Goal: Task Accomplishment & Management: Manage account settings

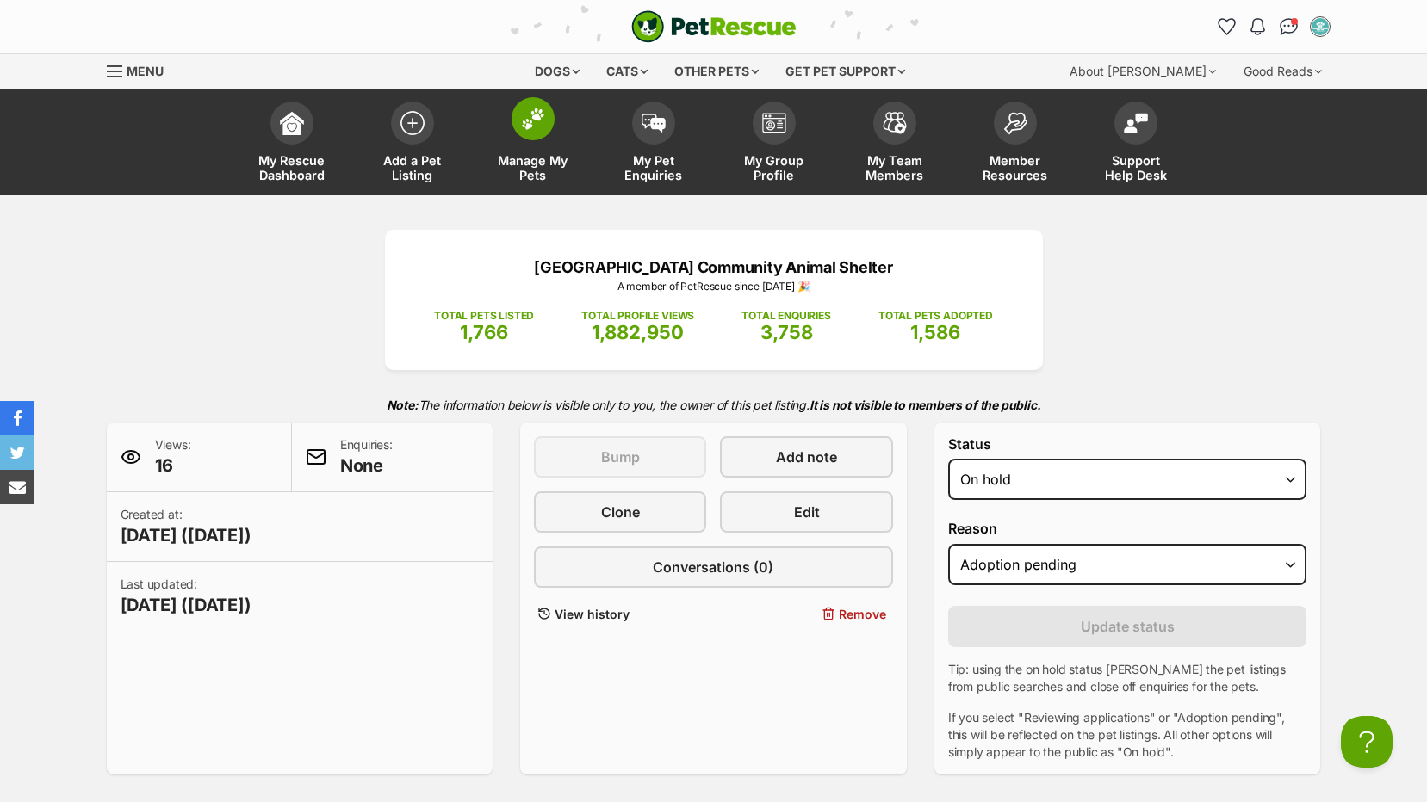
click at [535, 154] on span "Manage My Pets" at bounding box center [532, 167] width 77 height 29
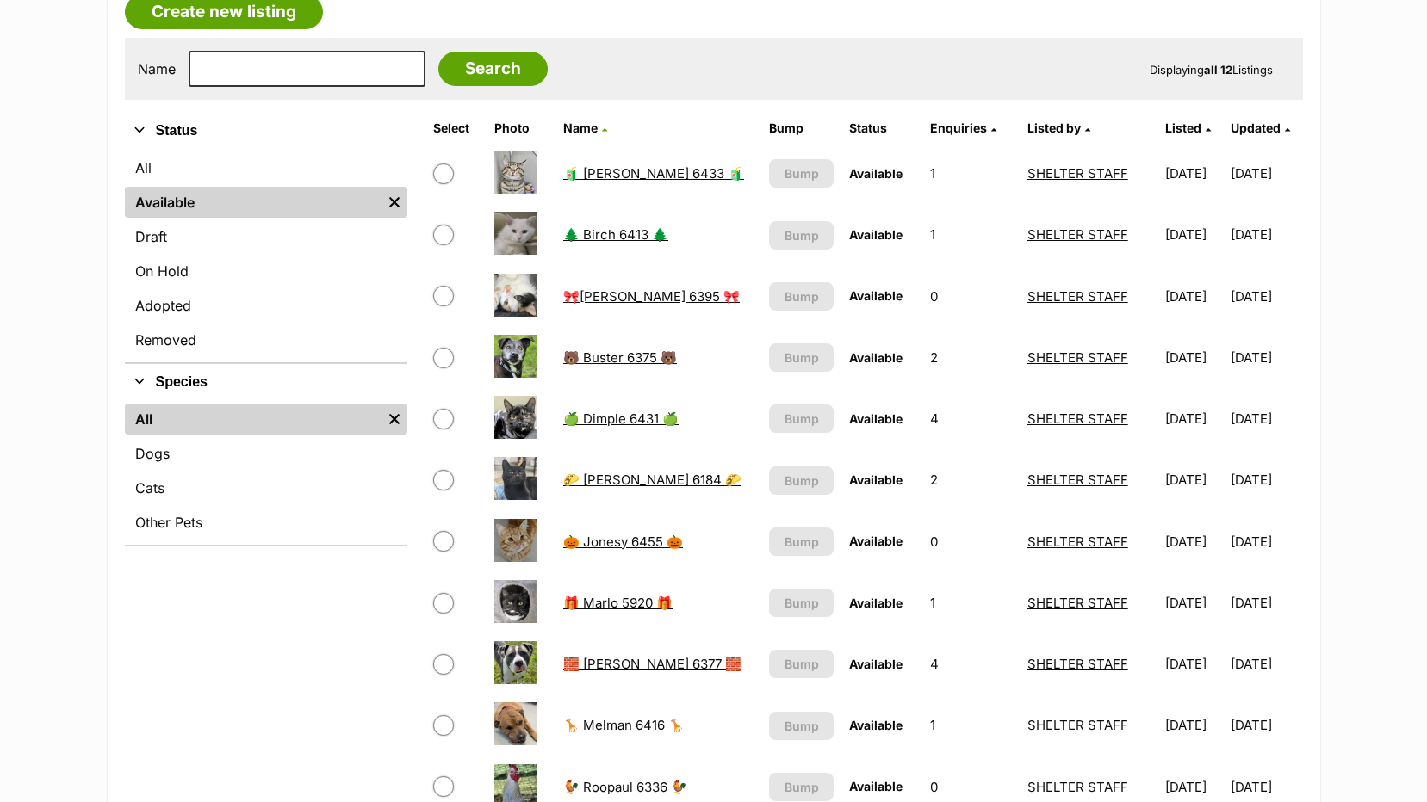
scroll to position [344, 0]
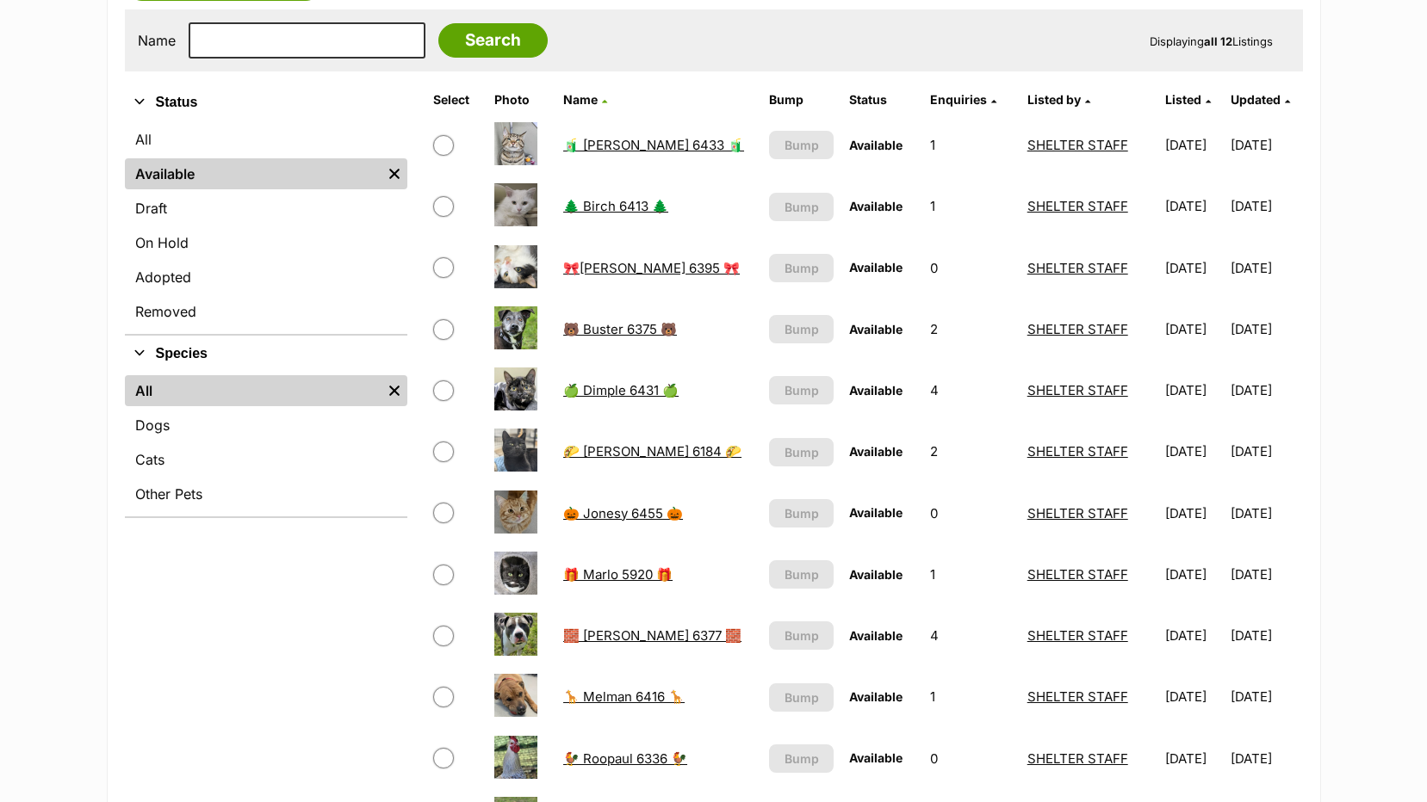
click at [614, 517] on link "🎃 Jonesy 6455 🎃" at bounding box center [623, 513] width 120 height 16
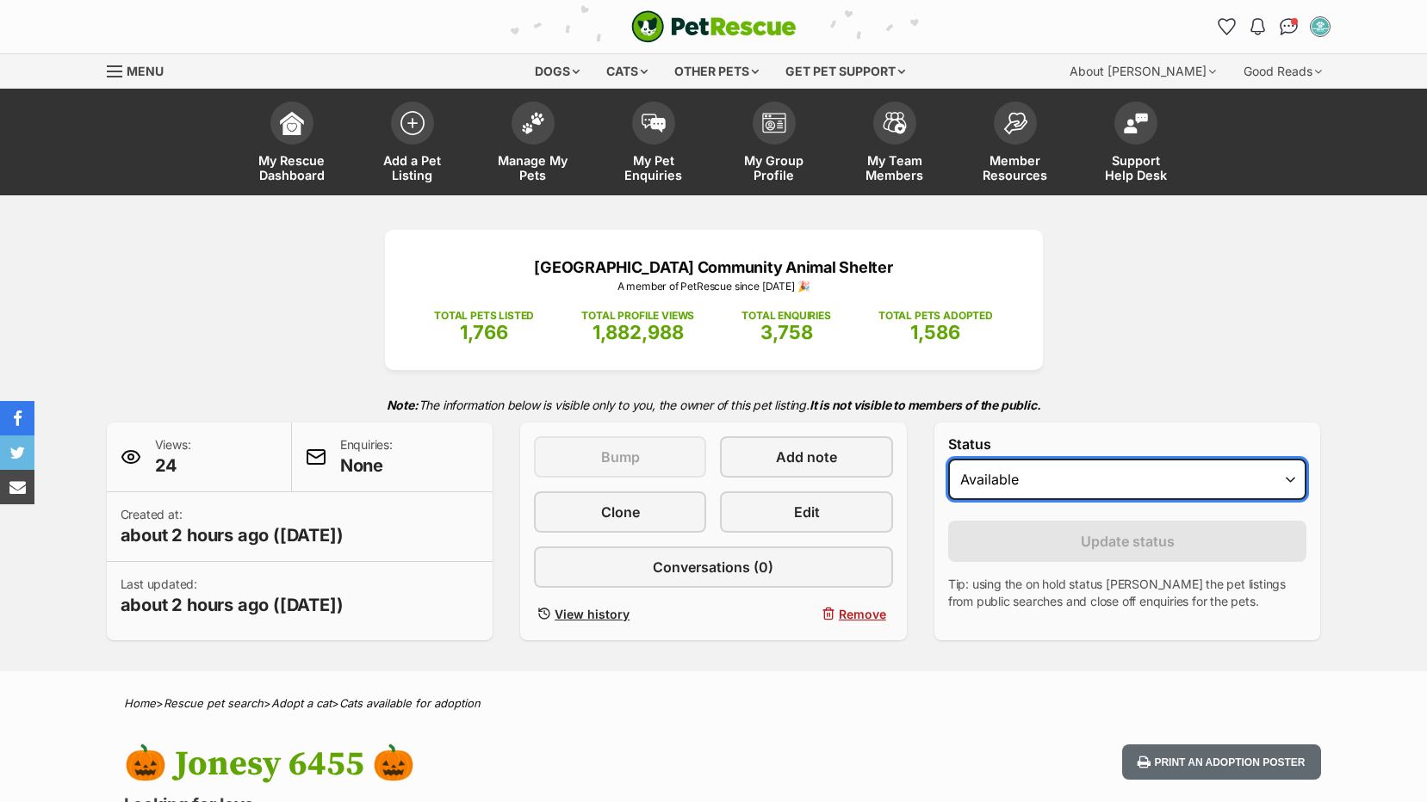
drag, startPoint x: 0, startPoint y: 0, endPoint x: 1024, endPoint y: 468, distance: 1125.7
click at [1024, 467] on select "Draft Available On hold Adopted" at bounding box center [1127, 479] width 359 height 41
select select "on_hold"
click at [948, 459] on select "Draft Available On hold Adopted" at bounding box center [1127, 479] width 359 height 41
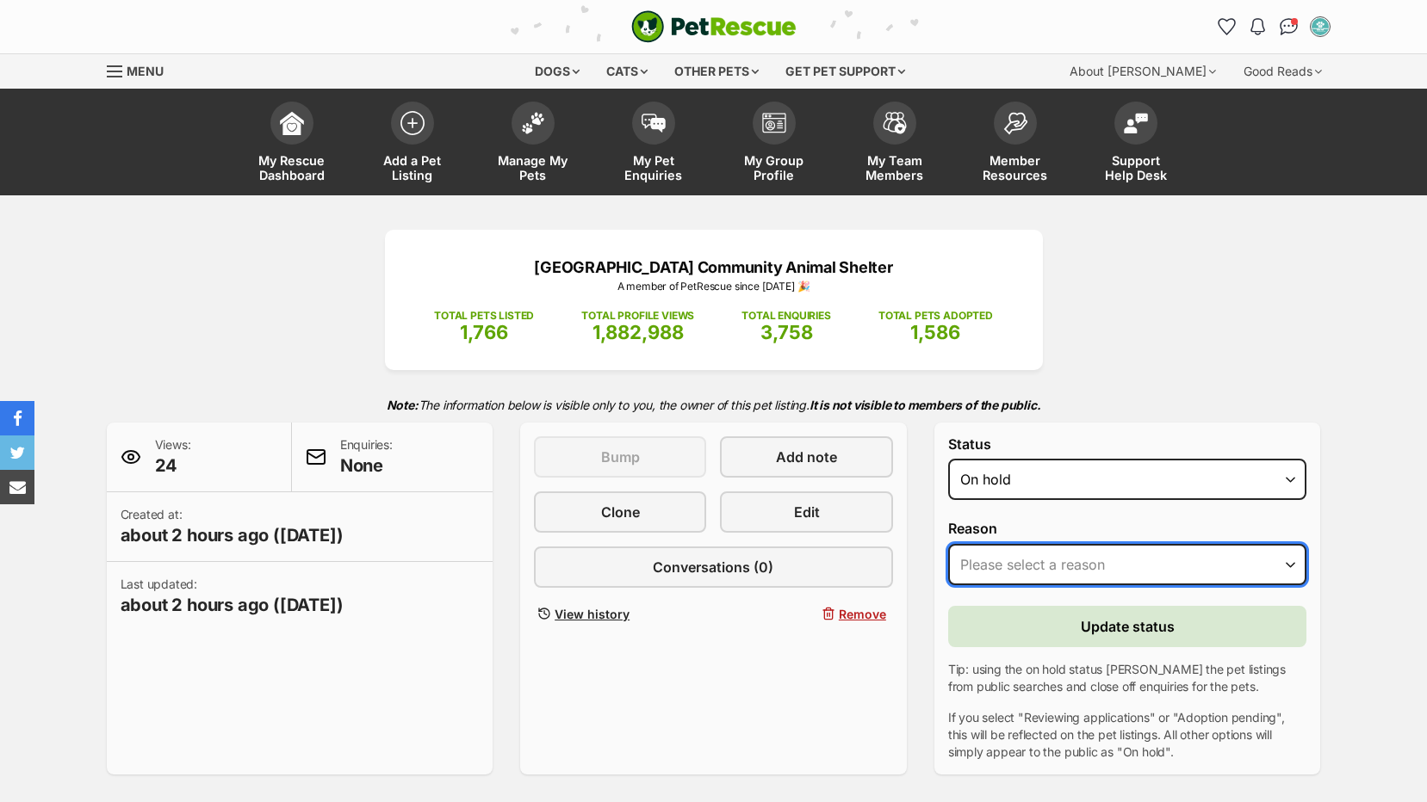
click at [1019, 548] on select "Please select a reason Medical reasons Reviewing applications Adoption pending …" at bounding box center [1127, 564] width 359 height 41
select select "adoption_pending"
click at [948, 544] on select "Please select a reason Medical reasons Reviewing applications Adoption pending …" at bounding box center [1127, 564] width 359 height 41
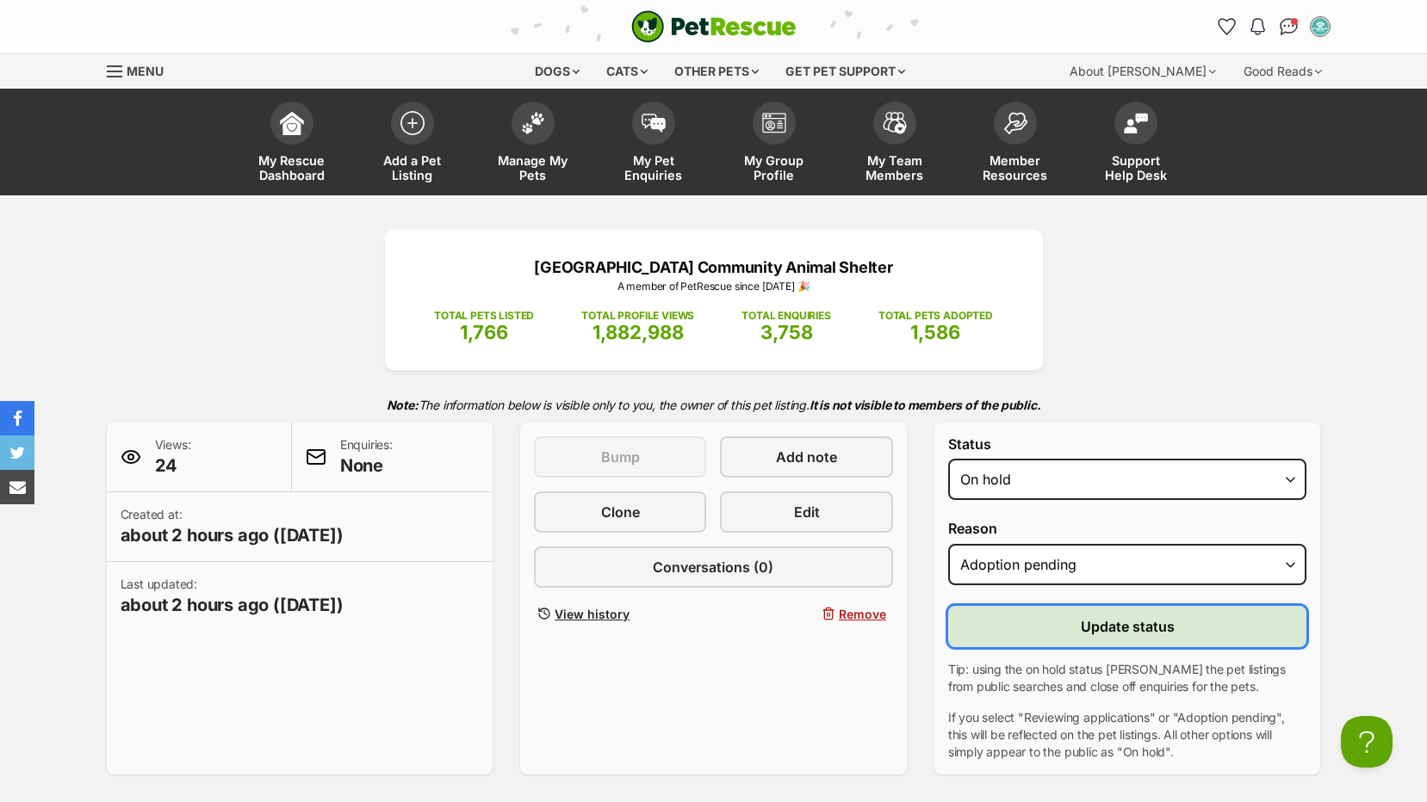
click at [1077, 626] on button "Update status" at bounding box center [1127, 626] width 359 height 41
